Goal: Task Accomplishment & Management: Complete application form

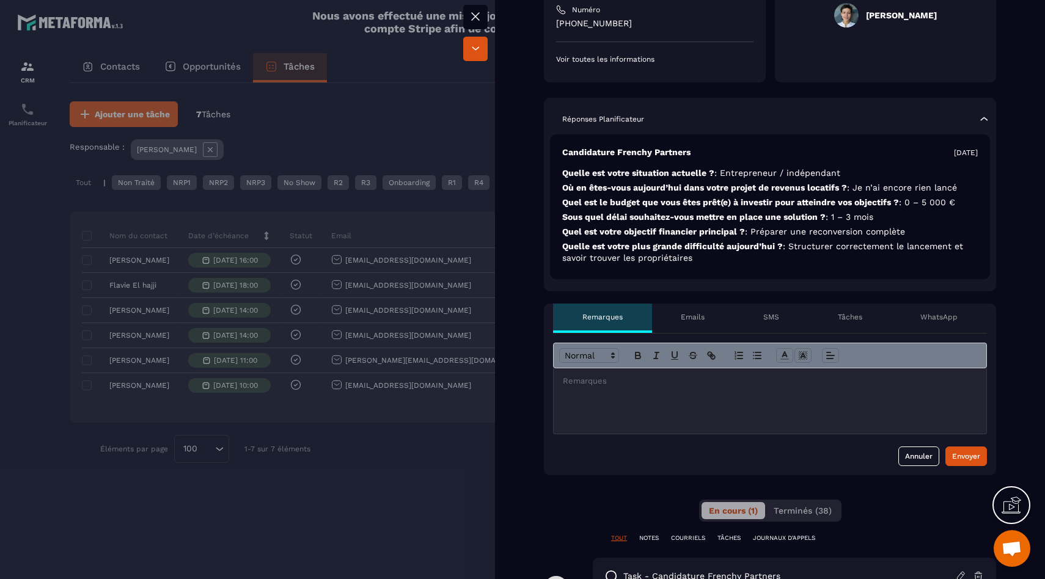
scroll to position [262, 0]
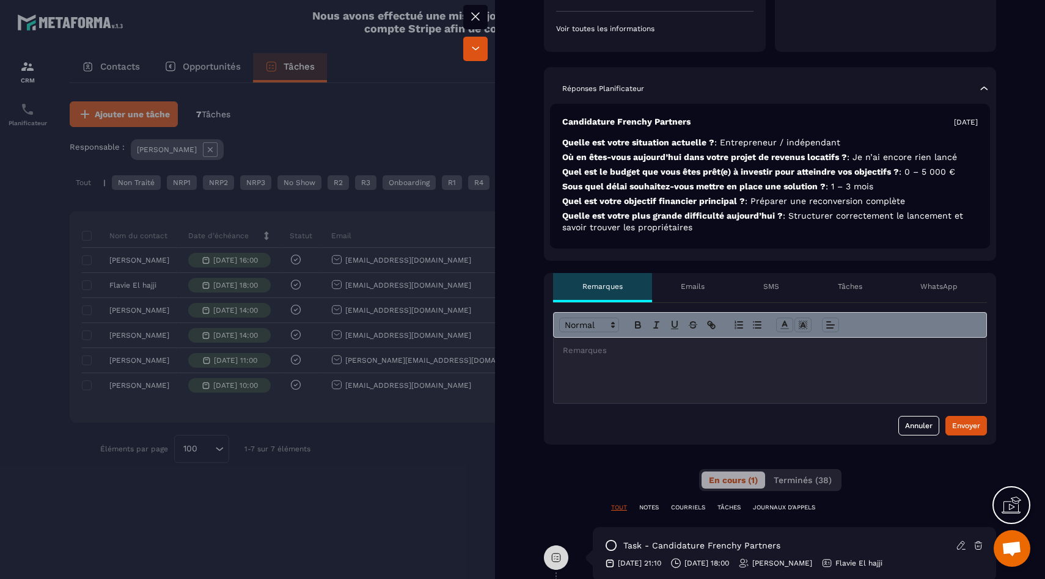
click at [672, 387] on div at bounding box center [770, 370] width 433 height 65
click at [952, 430] on div "Envoyer" at bounding box center [966, 426] width 28 height 12
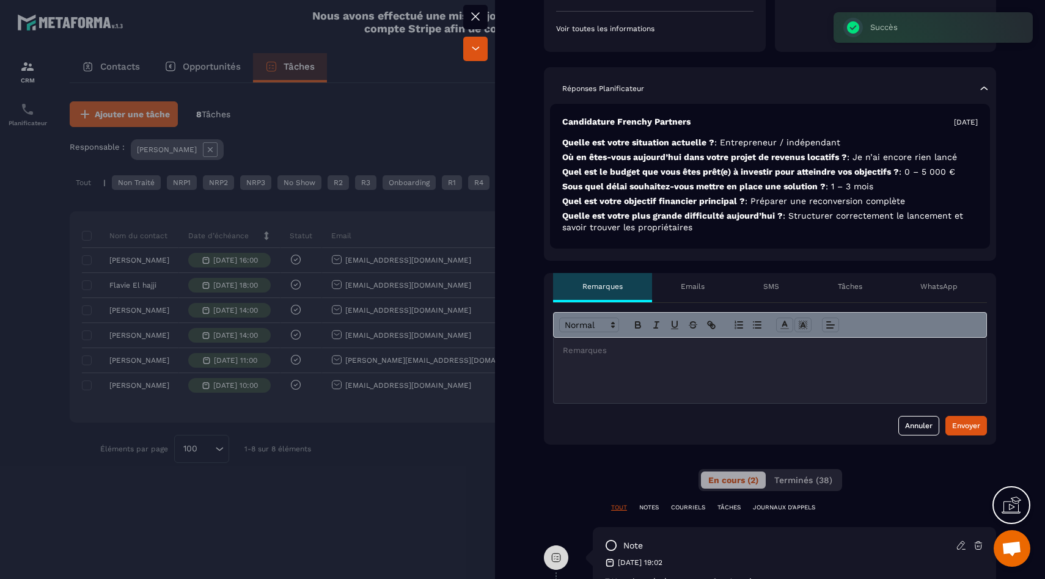
click at [413, 480] on div at bounding box center [522, 289] width 1045 height 579
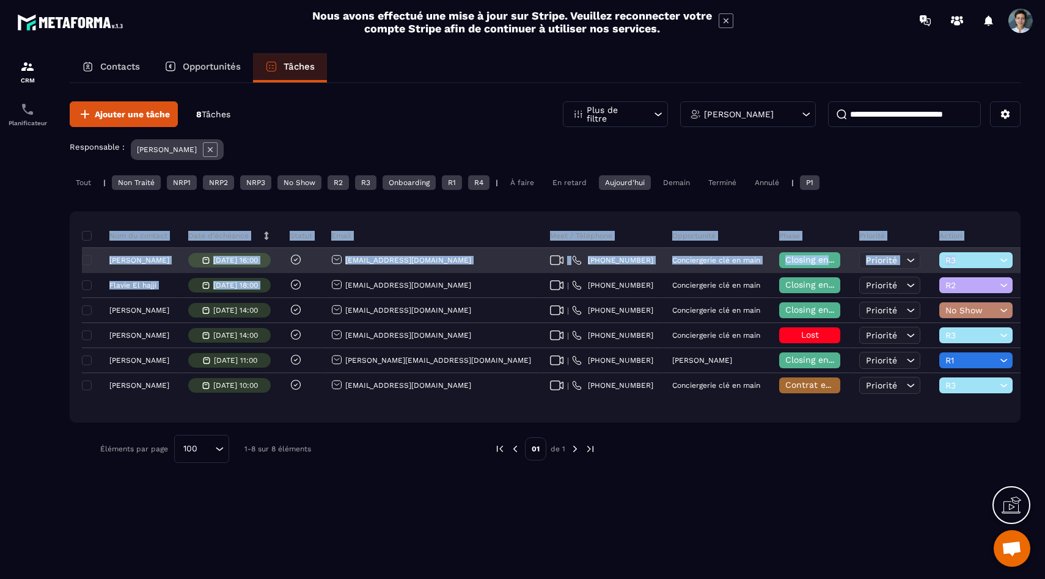
drag, startPoint x: 75, startPoint y: 283, endPoint x: 438, endPoint y: 268, distance: 363.3
click at [438, 268] on div "Nom du contact Date d’échéance Statut Email Meet / Téléphone Opportunité Phase …" at bounding box center [545, 316] width 951 height 211
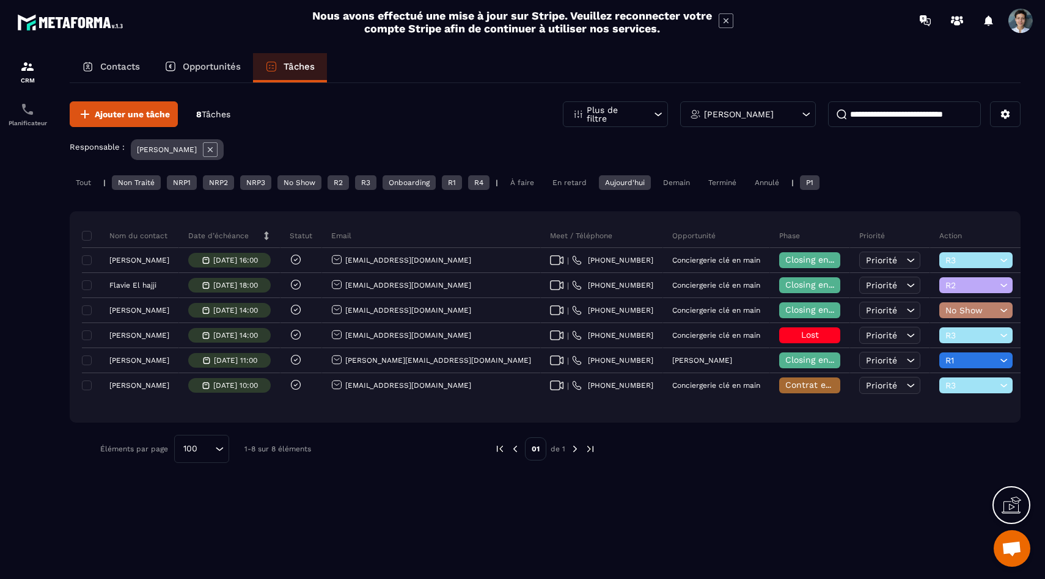
click at [235, 512] on div "Ajouter une tâche 8 Tâches Plus de filtre [PERSON_NAME] Responsable : [PERSON_N…" at bounding box center [545, 330] width 951 height 494
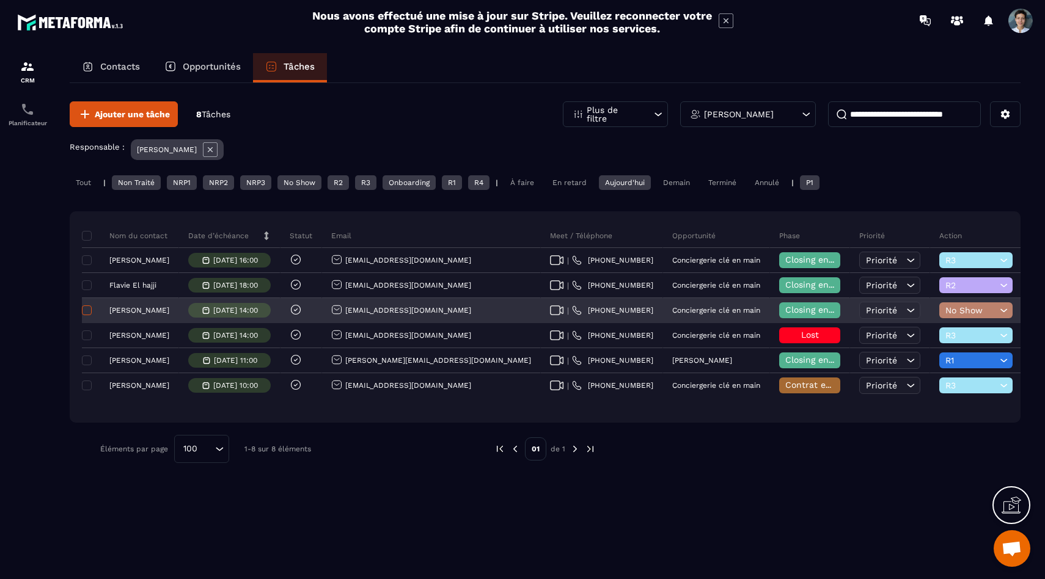
click at [84, 312] on span at bounding box center [87, 311] width 10 height 10
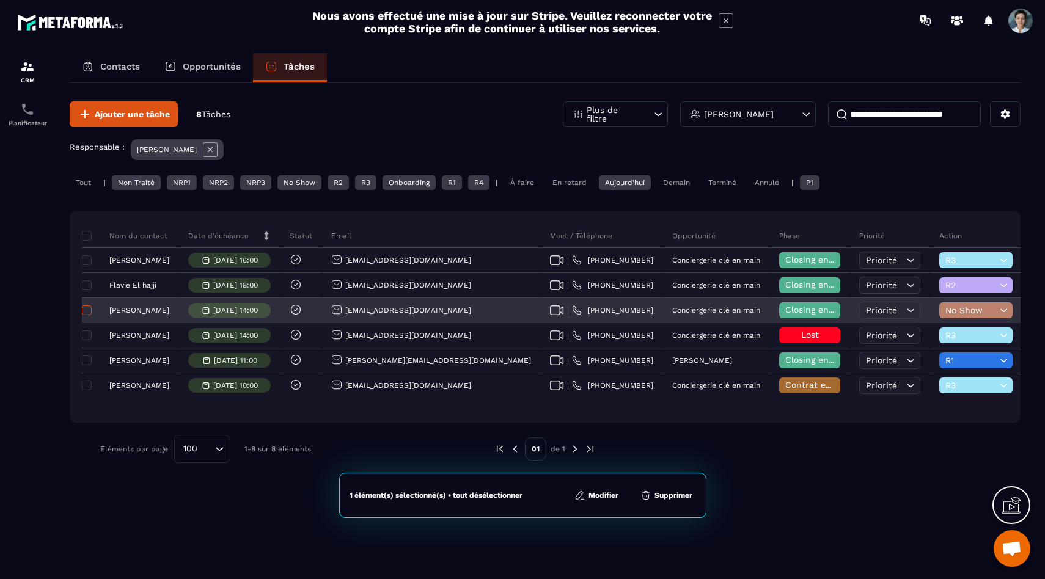
click at [86, 309] on span at bounding box center [87, 311] width 10 height 10
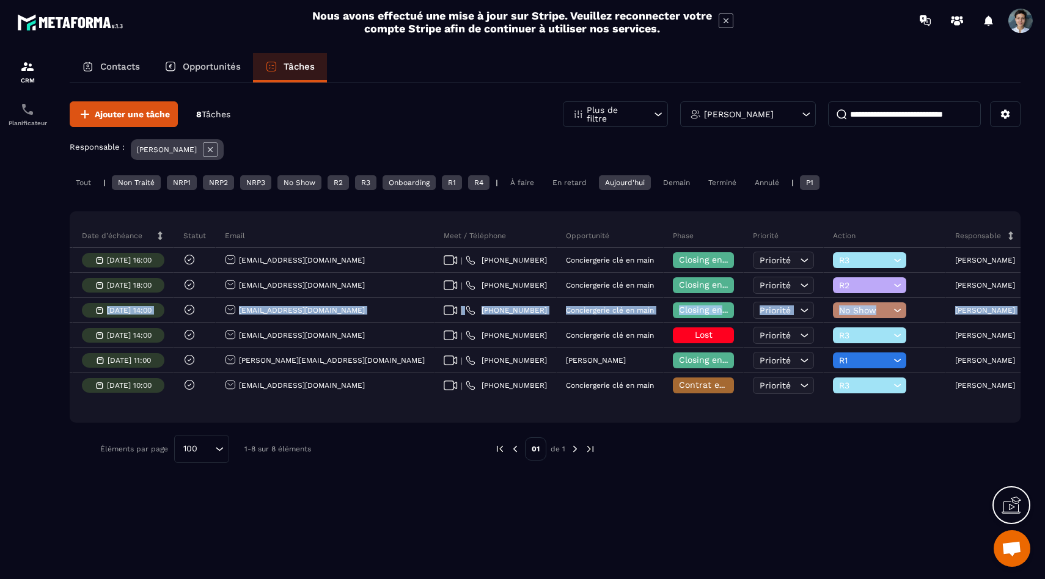
scroll to position [0, 280]
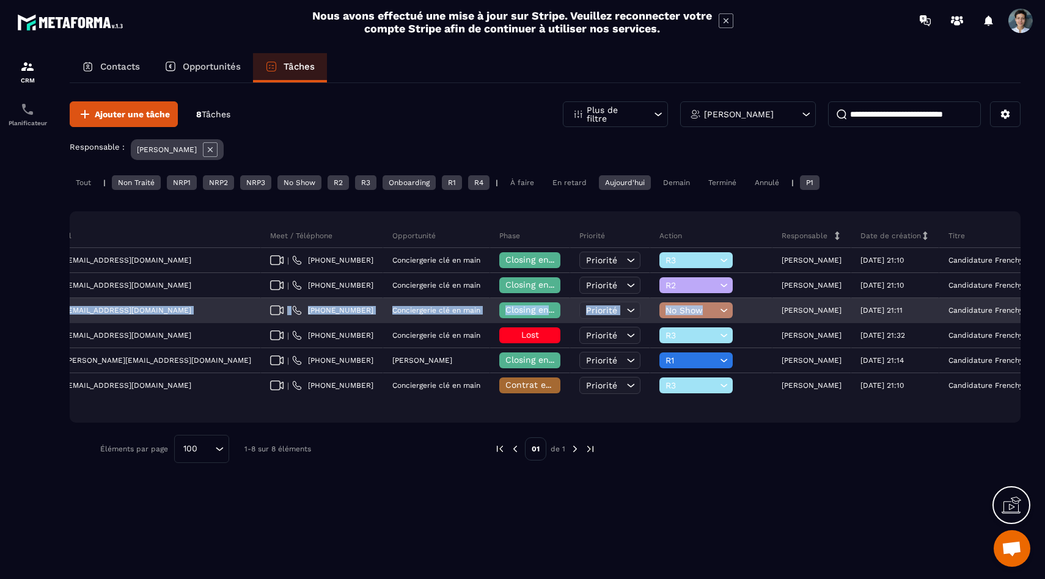
drag, startPoint x: 101, startPoint y: 312, endPoint x: 678, endPoint y: 306, distance: 577.5
click at [678, 306] on tr "[PERSON_NAME] [DATE] 14:00 [EMAIL_ADDRESS][DOMAIN_NAME] | [PHONE_NUMBER] Concie…" at bounding box center [440, 310] width 1276 height 25
copy tr "[PERSON_NAME] [DATE] 14:00 [EMAIL_ADDRESS][DOMAIN_NAME] | [PHONE_NUMBER] Concie…"
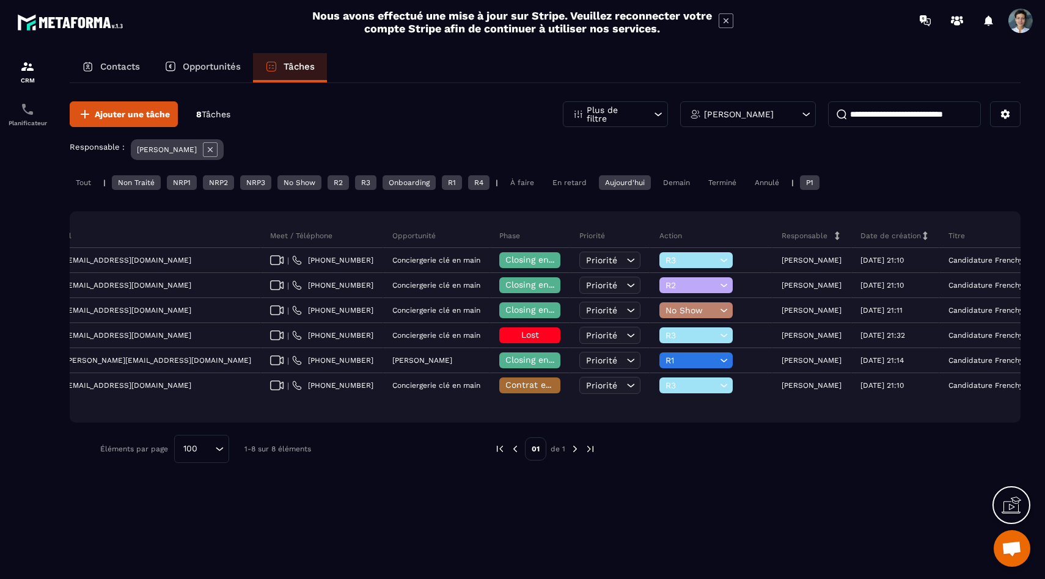
click at [357, 486] on div "Ajouter une tâche 8 Tâches Plus de filtre [PERSON_NAME] Responsable : [PERSON_N…" at bounding box center [545, 330] width 951 height 494
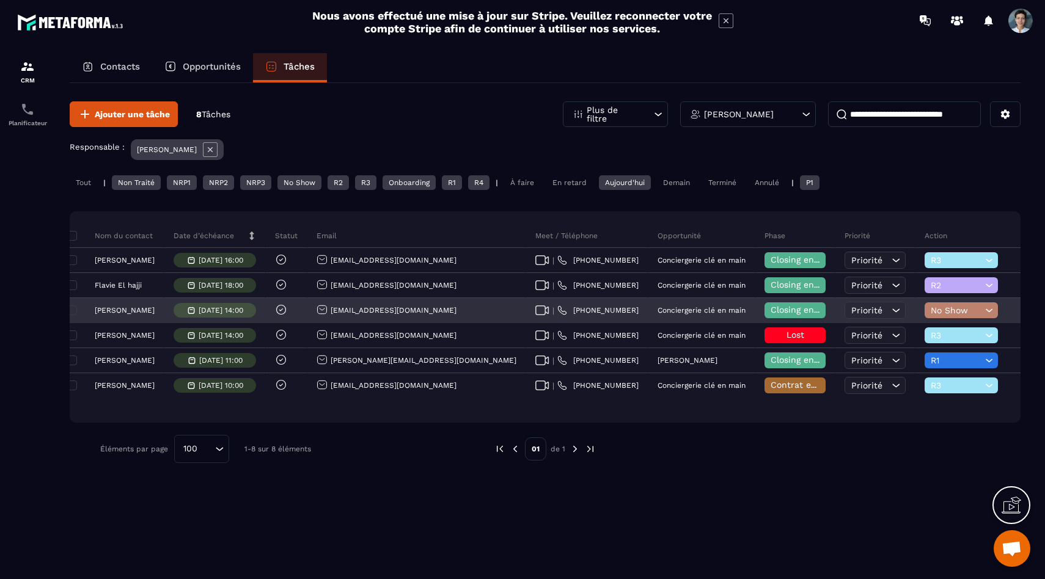
scroll to position [0, 0]
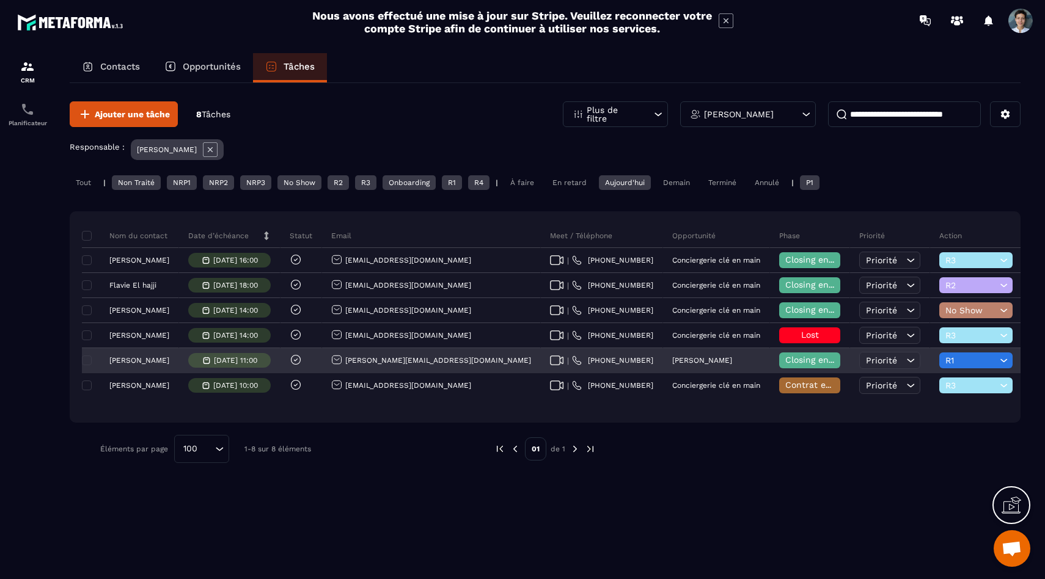
click at [145, 361] on p "[PERSON_NAME]" at bounding box center [139, 360] width 60 height 9
